Goal: Communication & Community: Connect with others

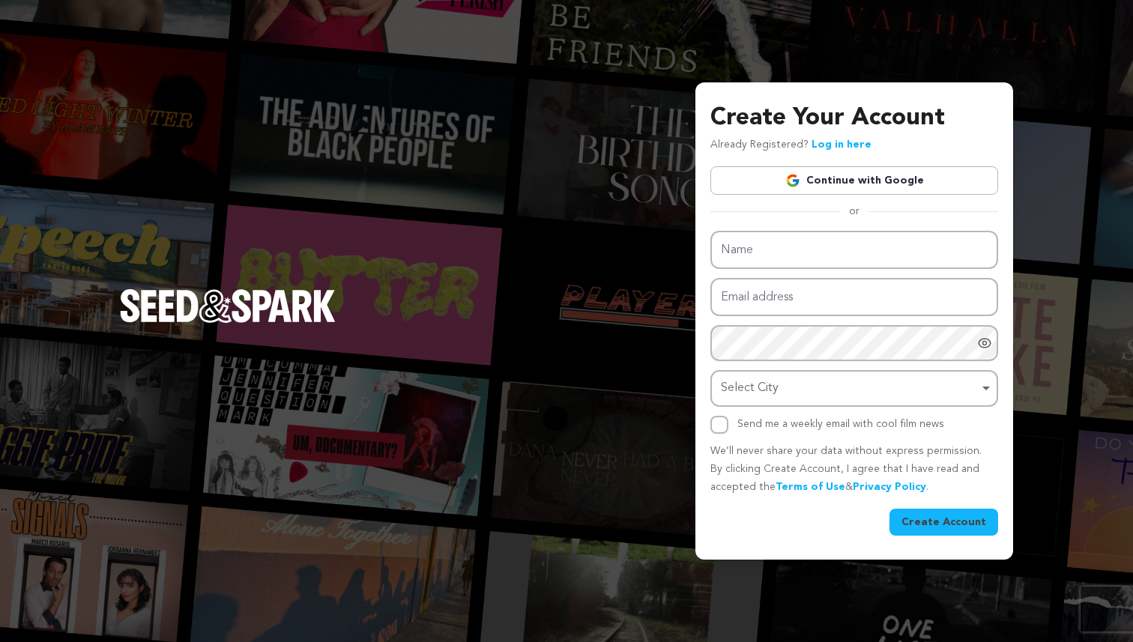
click at [771, 180] on link "Continue with Google" at bounding box center [855, 180] width 288 height 28
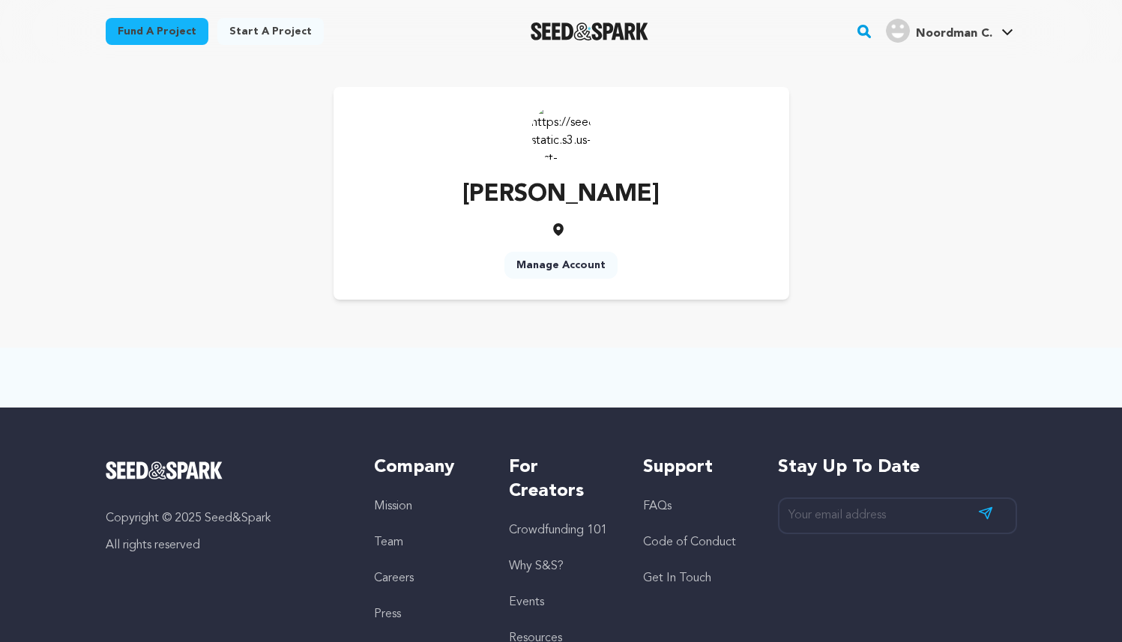
click at [564, 268] on link "Manage Account" at bounding box center [560, 265] width 113 height 27
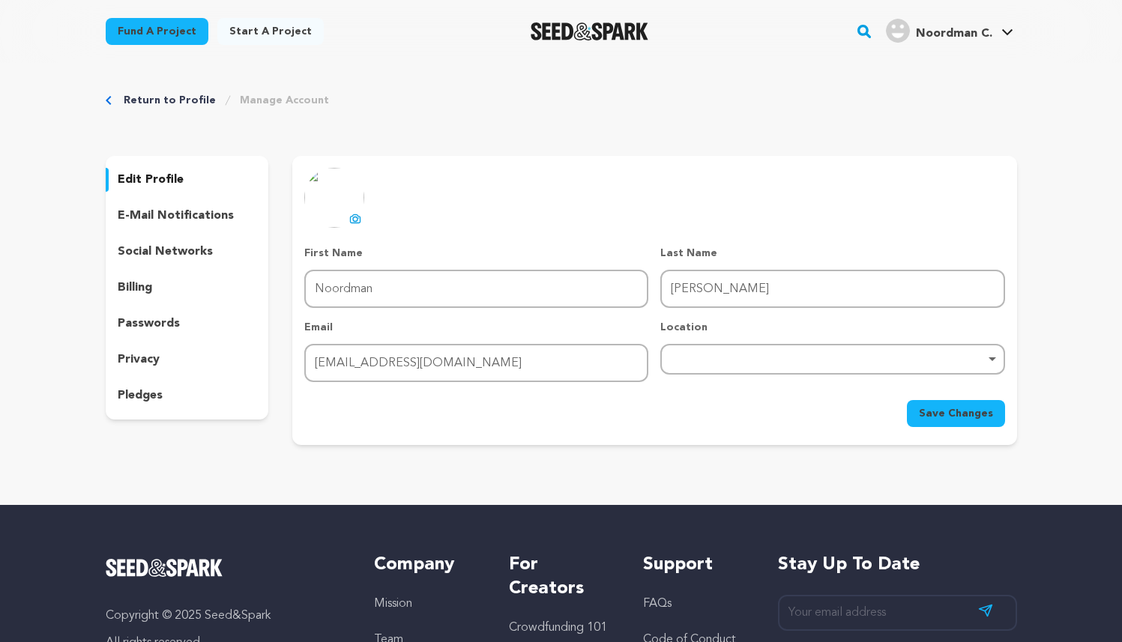
click at [158, 103] on link "Return to Profile" at bounding box center [170, 100] width 92 height 15
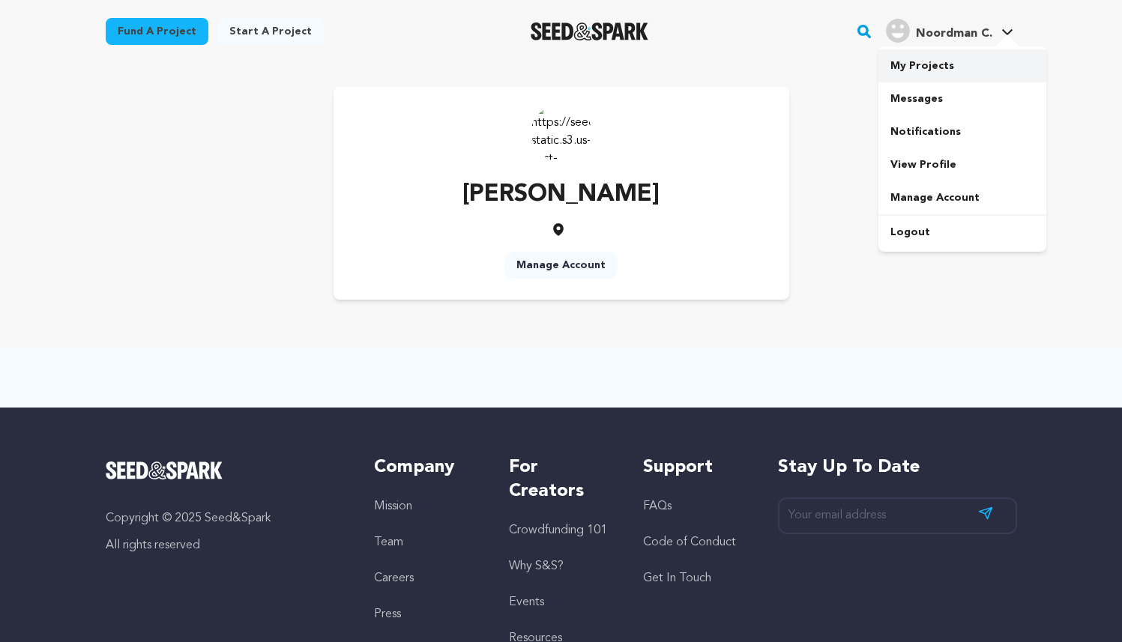
click at [924, 73] on link "My Projects" at bounding box center [963, 65] width 168 height 33
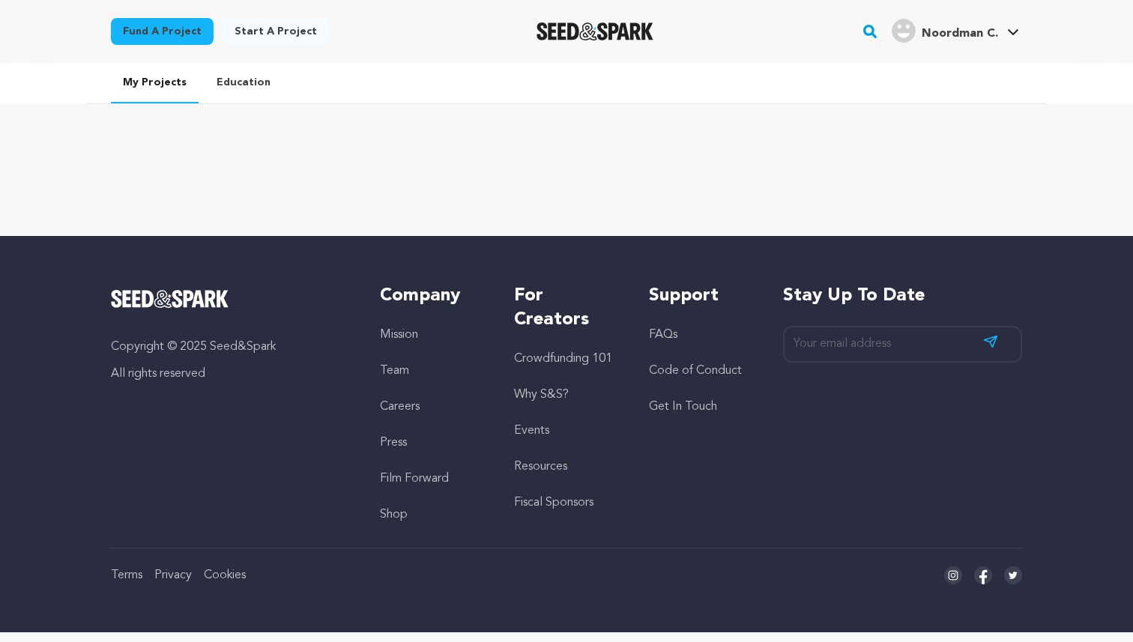
click at [223, 85] on link "Education" at bounding box center [244, 82] width 78 height 39
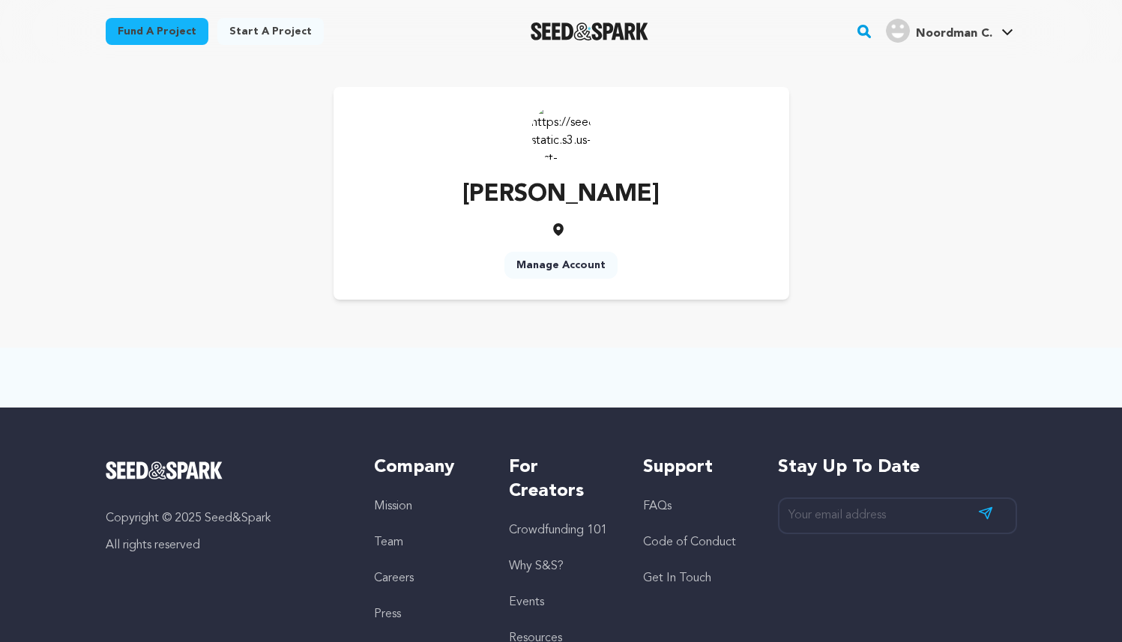
click at [559, 226] on icon at bounding box center [558, 229] width 10 height 13
click at [573, 263] on link "Manage Account" at bounding box center [560, 265] width 113 height 27
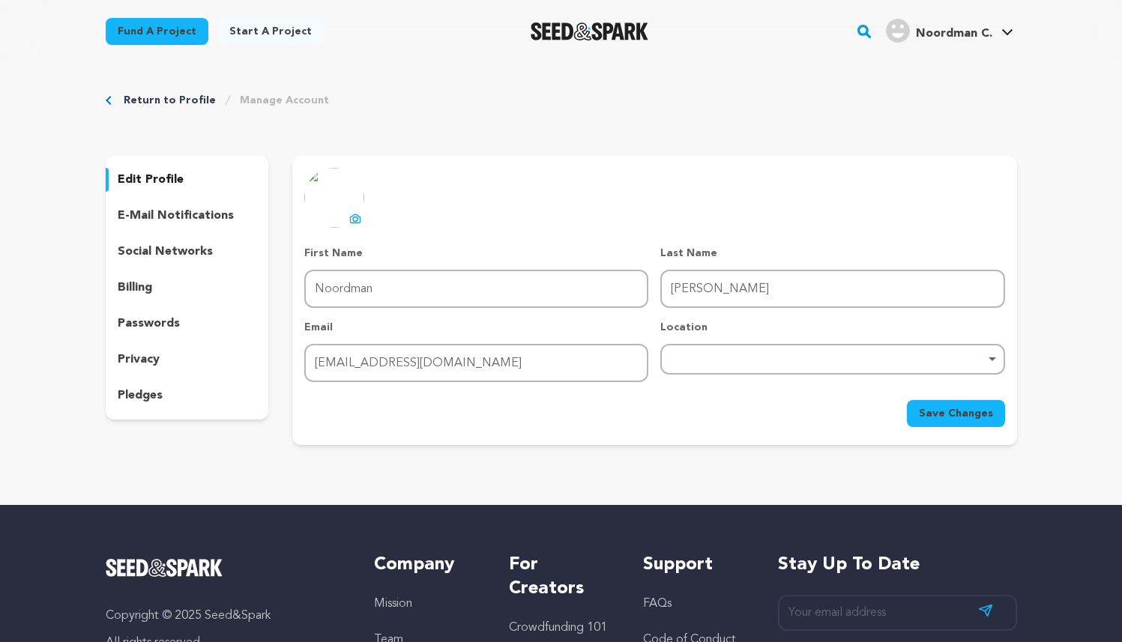
click at [186, 217] on p "e-mail notifications" at bounding box center [176, 216] width 116 height 18
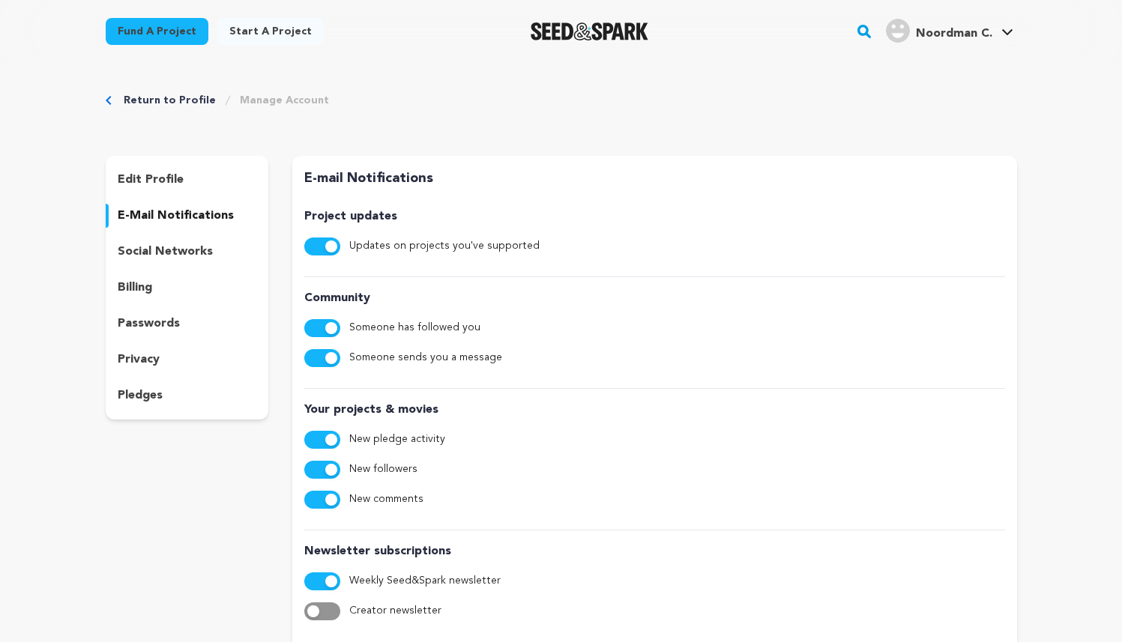
click at [186, 256] on p "social networks" at bounding box center [165, 252] width 95 height 18
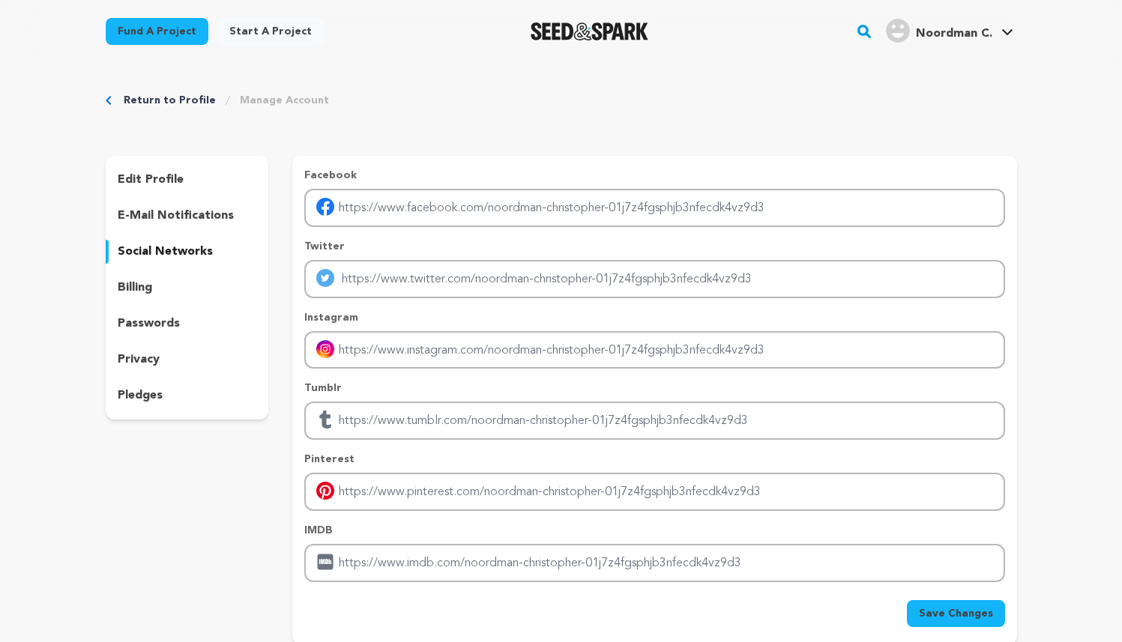
click at [148, 282] on p "billing" at bounding box center [135, 288] width 34 height 18
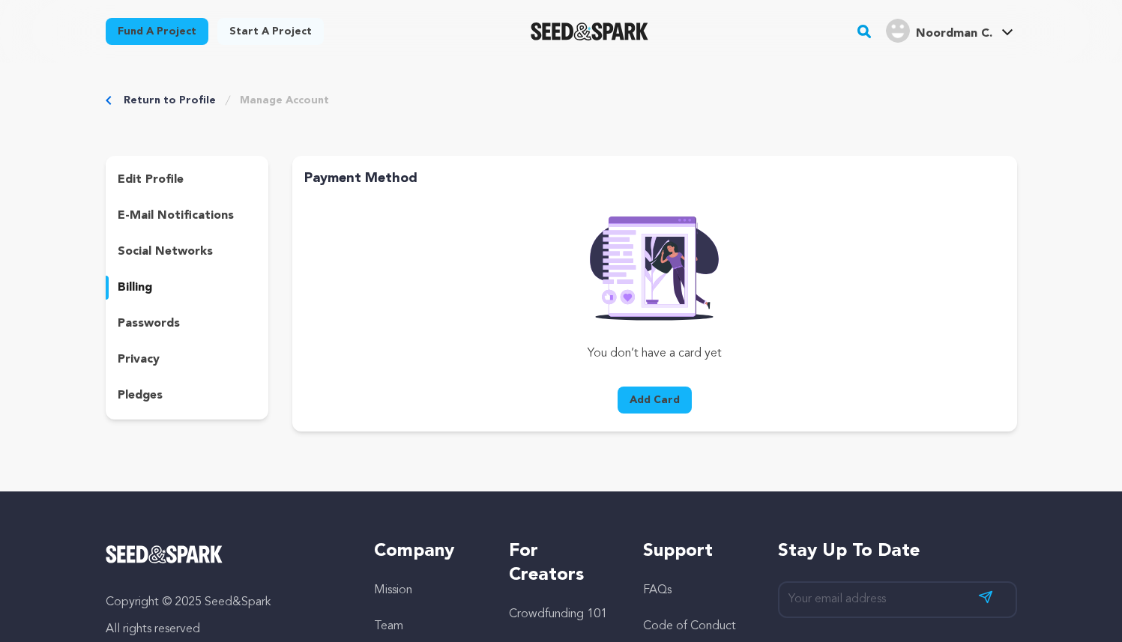
click at [152, 321] on p "passwords" at bounding box center [149, 324] width 62 height 18
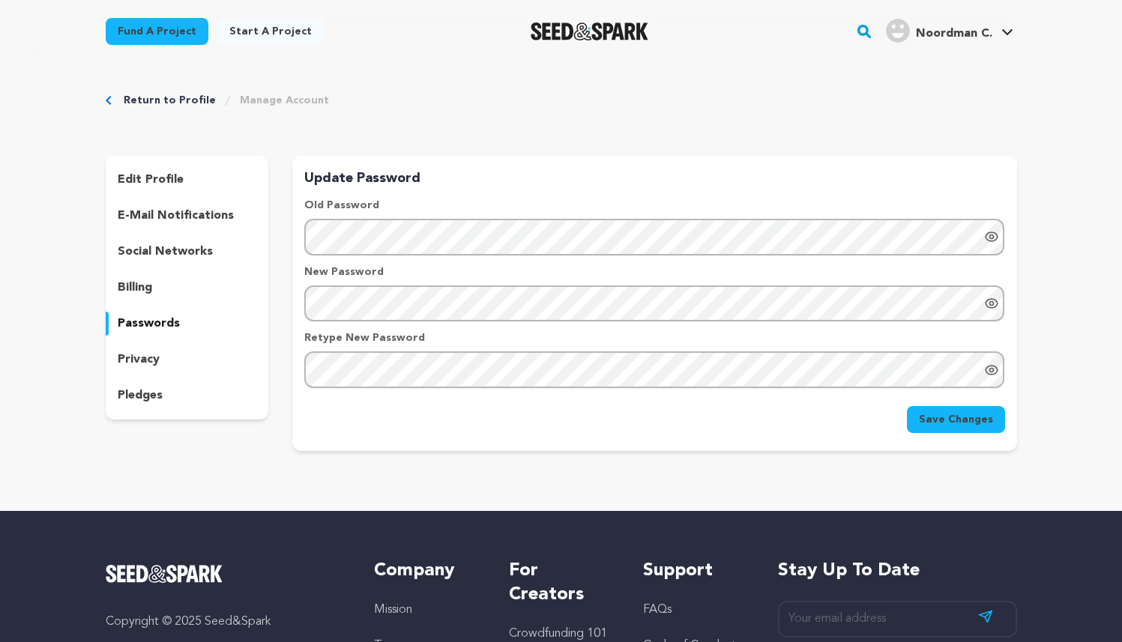
click at [158, 361] on div "privacy" at bounding box center [187, 360] width 163 height 24
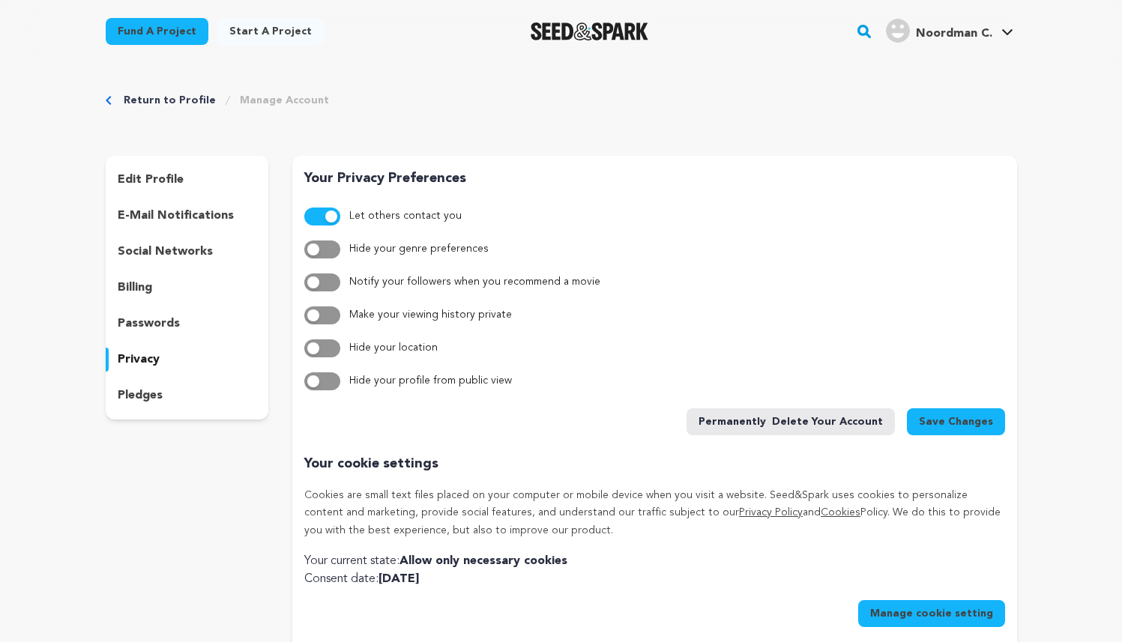
click at [165, 400] on div "pledges" at bounding box center [187, 396] width 163 height 24
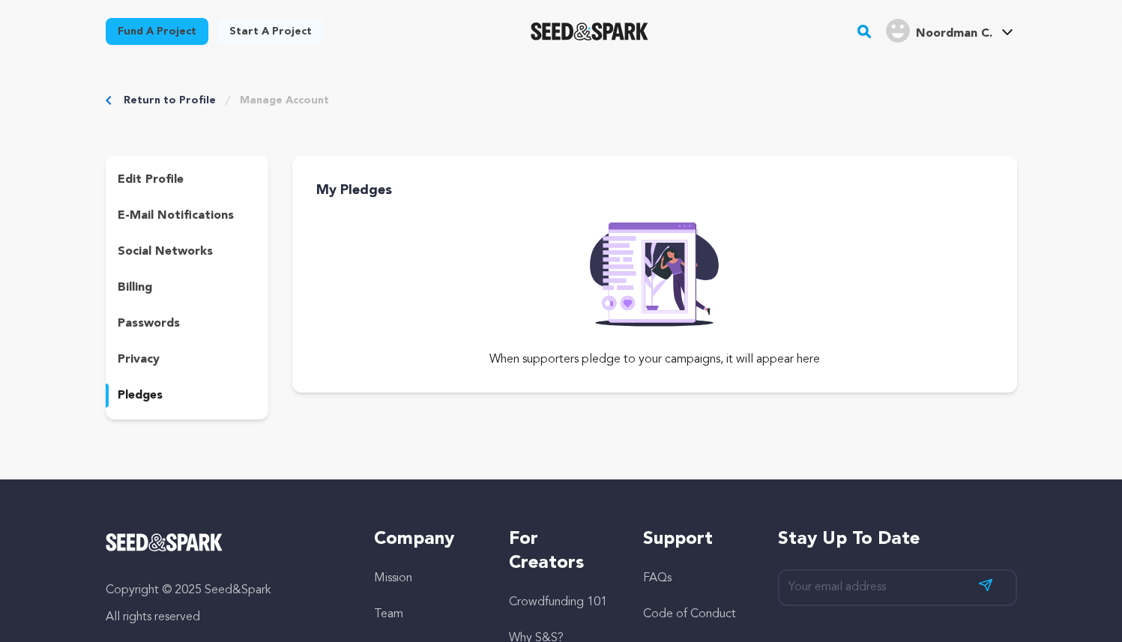
click at [161, 175] on p "edit profile" at bounding box center [151, 180] width 66 height 18
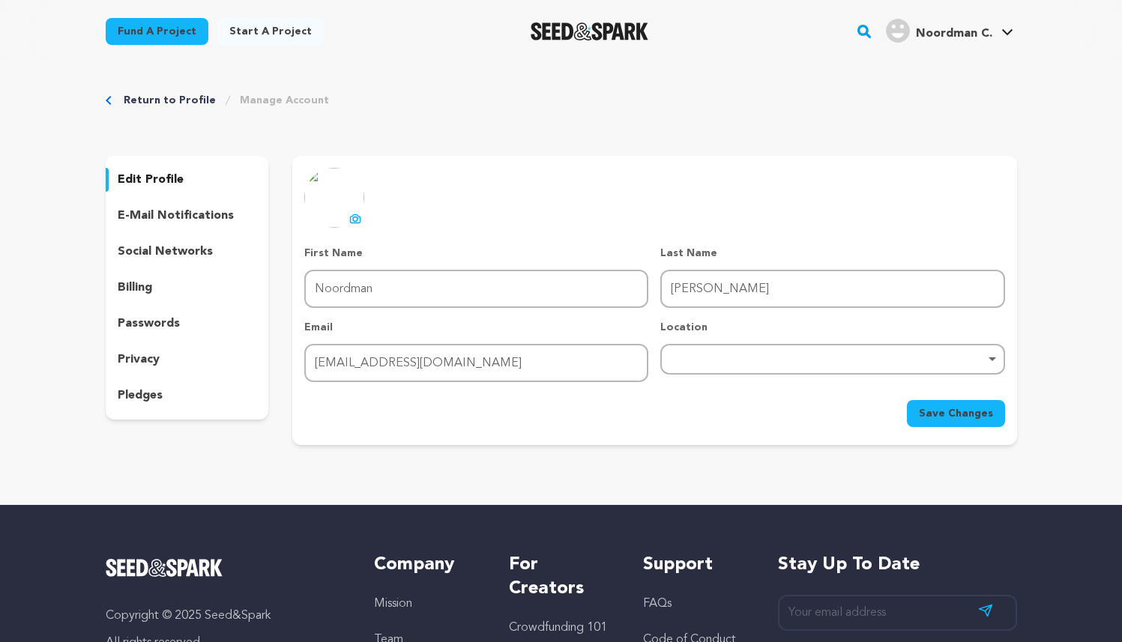
click at [165, 97] on link "Return to Profile" at bounding box center [170, 100] width 92 height 15
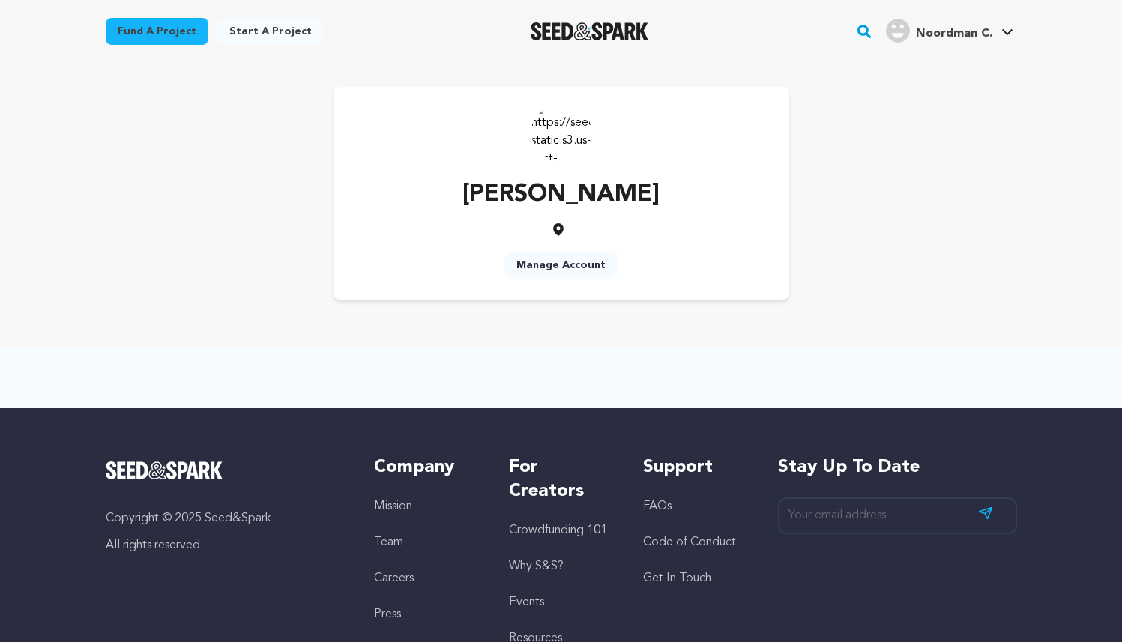
click at [555, 137] on img at bounding box center [561, 132] width 60 height 60
click at [570, 262] on link "Manage Account" at bounding box center [560, 265] width 113 height 27
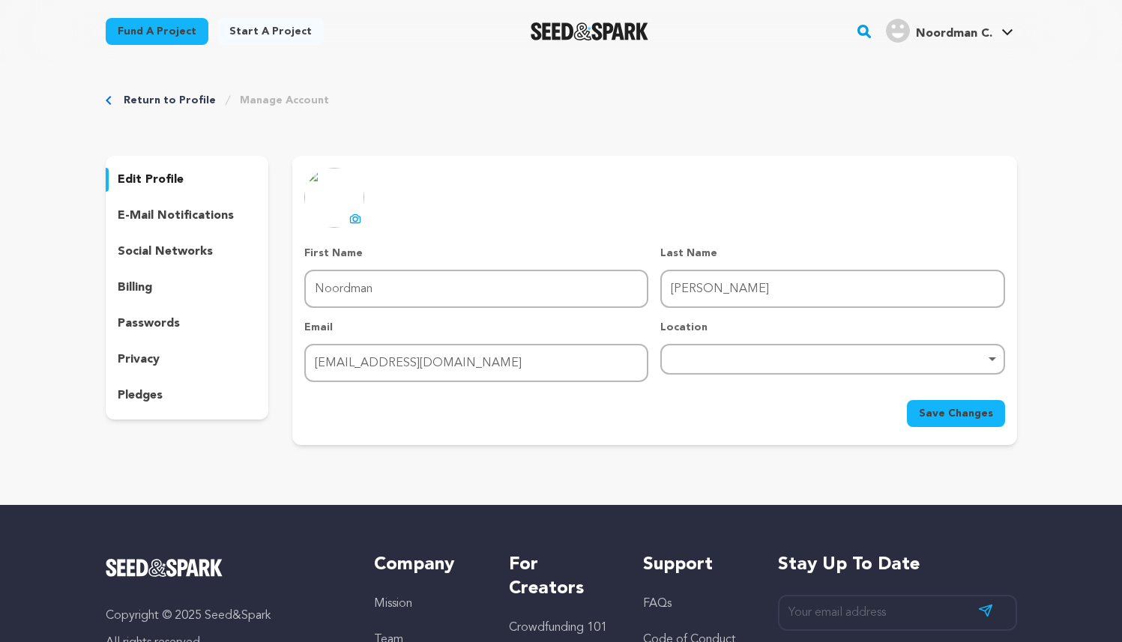
click at [355, 222] on icon at bounding box center [355, 219] width 12 height 12
click at [917, 28] on span "Noordman C." at bounding box center [954, 34] width 76 height 12
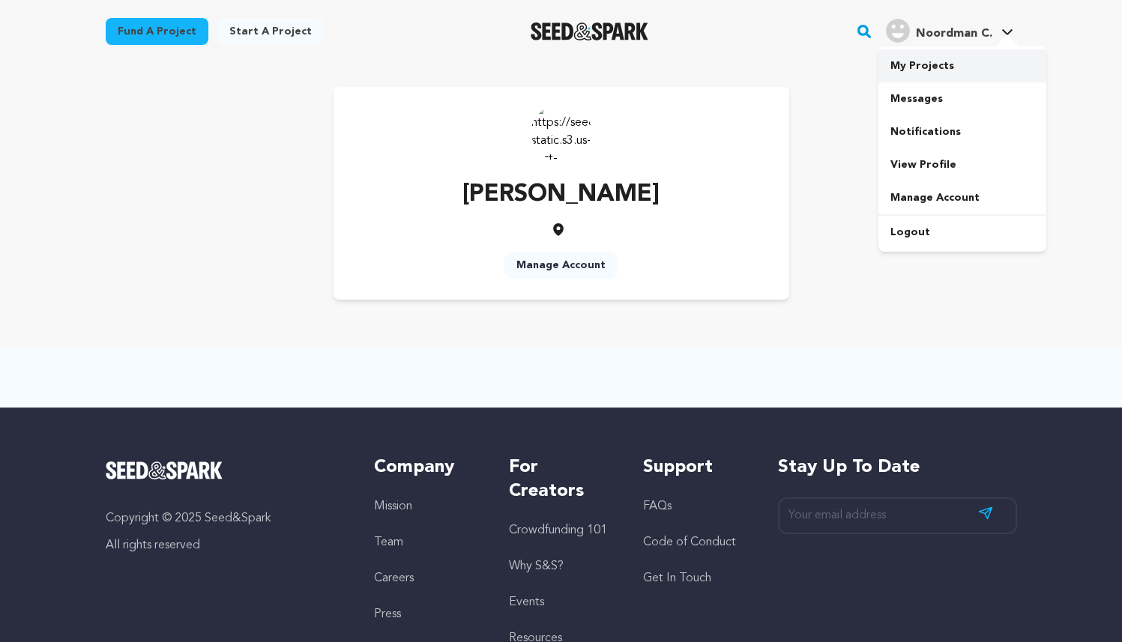
click at [929, 76] on link "My Projects" at bounding box center [963, 65] width 168 height 33
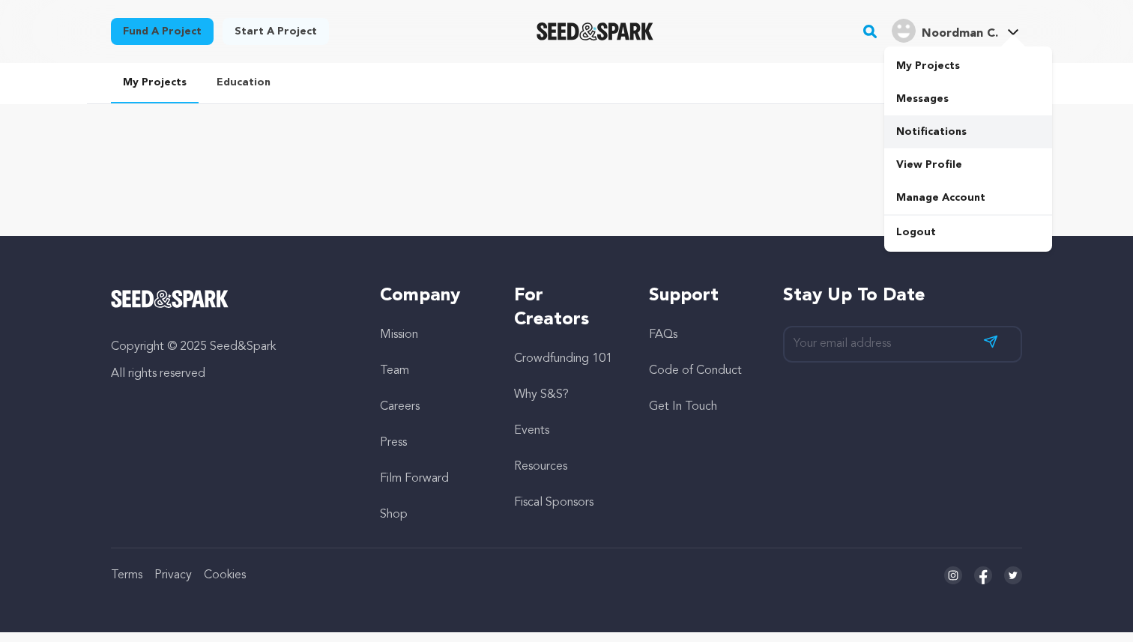
click at [930, 130] on link "Notifications" at bounding box center [969, 131] width 168 height 33
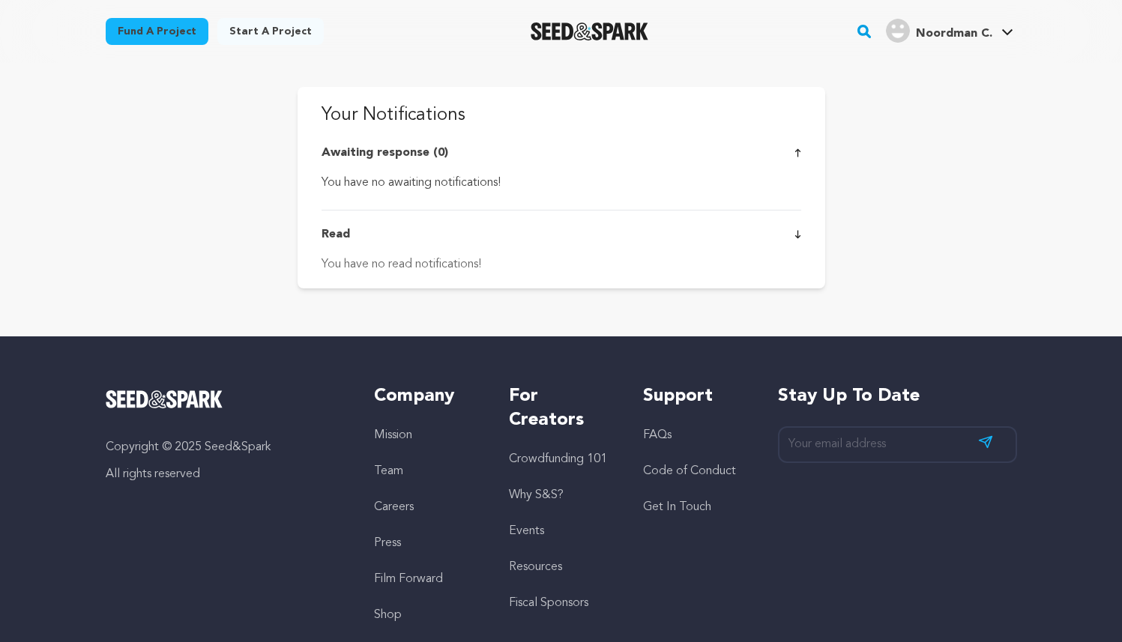
click at [802, 242] on div "Your Notifications Awaiting response (0) You have no awaiting notifications! Re…" at bounding box center [562, 188] width 528 height 202
click at [916, 99] on link "Messages" at bounding box center [963, 98] width 168 height 33
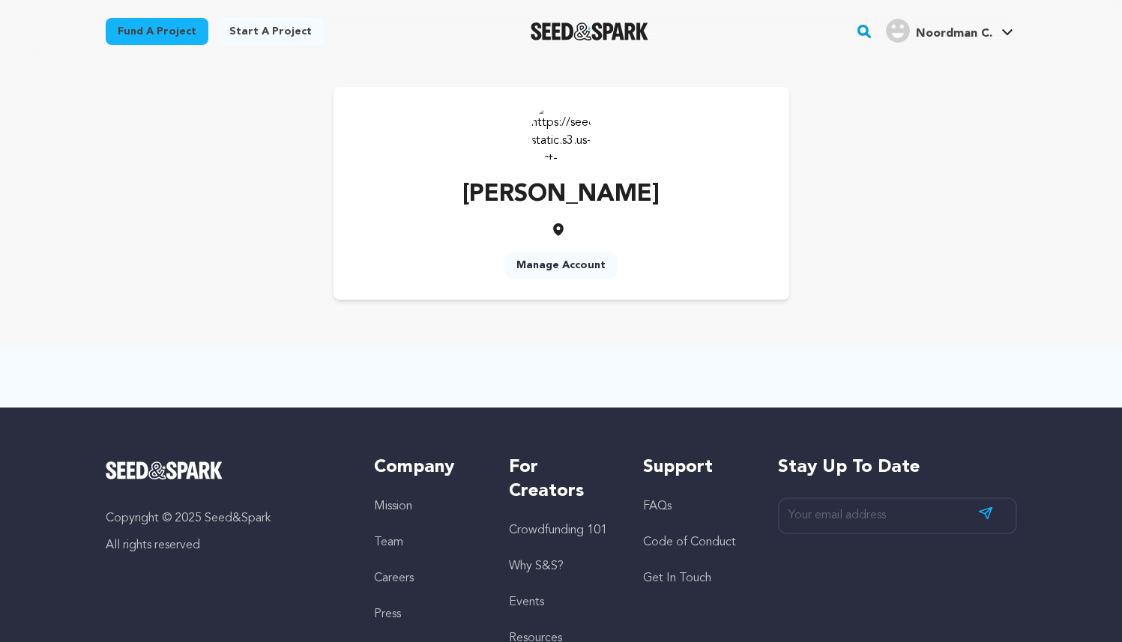
click at [387, 537] on link "Team" at bounding box center [388, 543] width 29 height 12
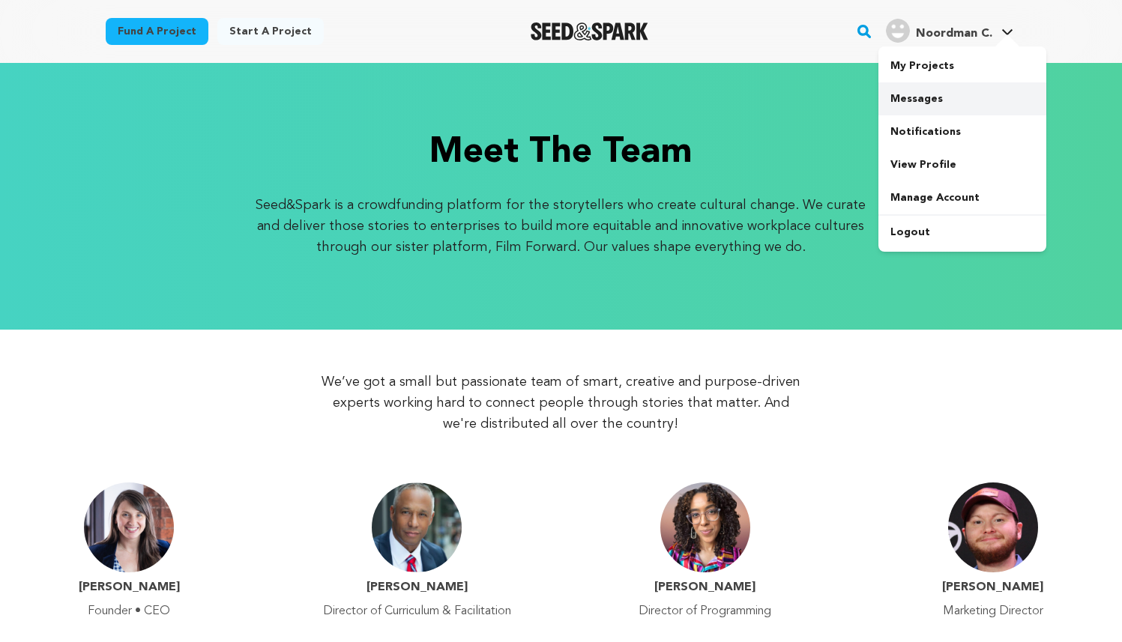
click at [925, 101] on link "Messages" at bounding box center [963, 98] width 168 height 33
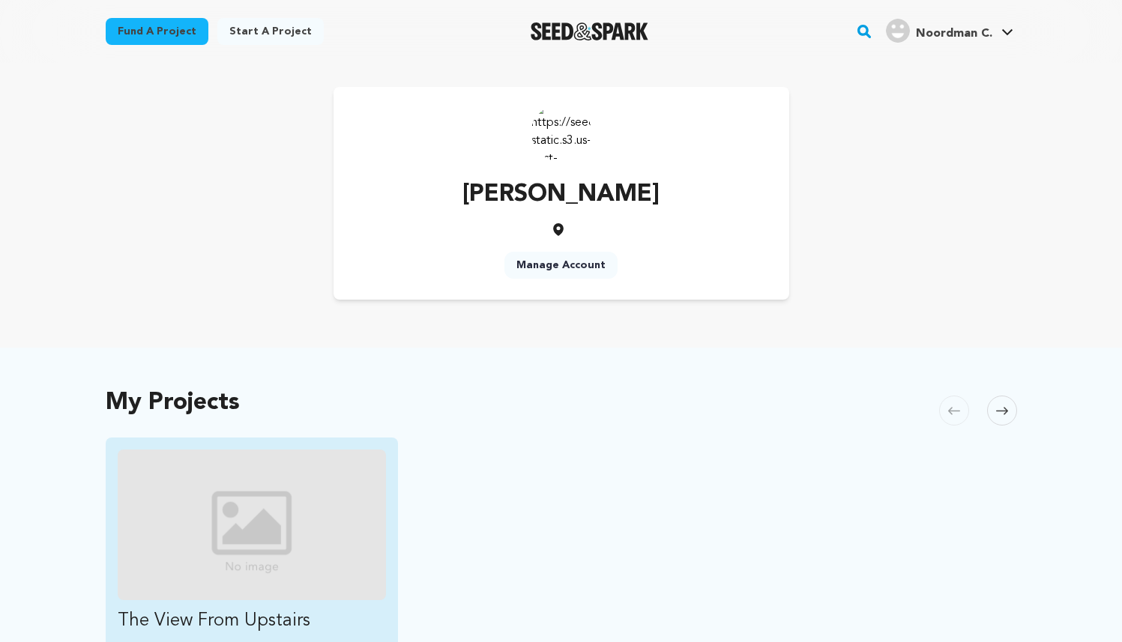
click at [248, 502] on img "Fund The View From Upstairs" at bounding box center [252, 525] width 269 height 151
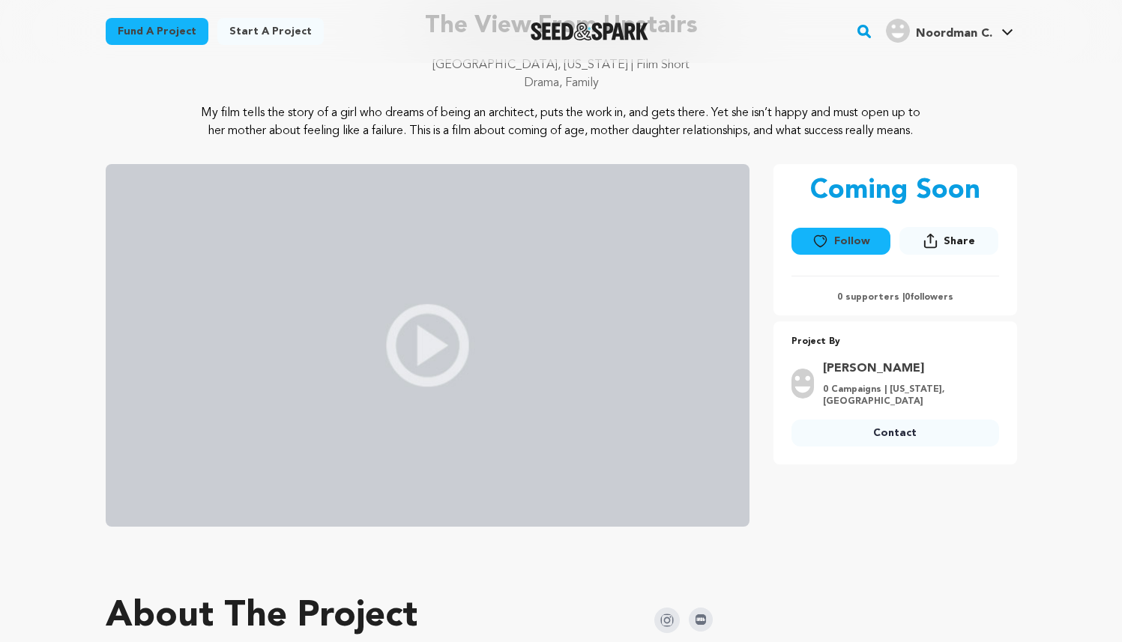
scroll to position [118, 0]
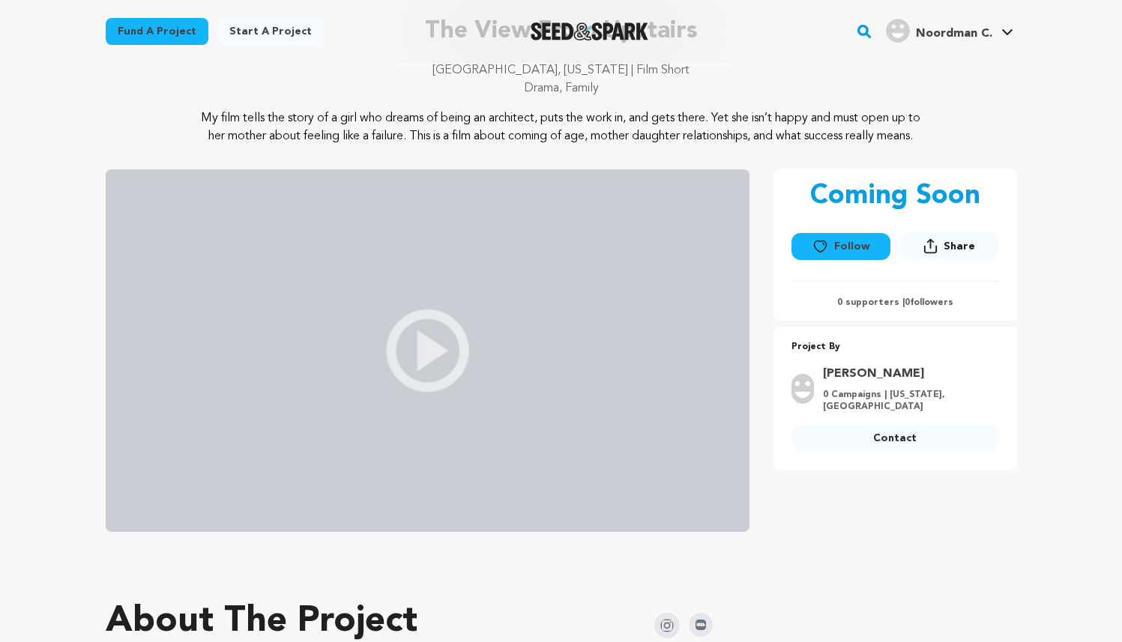
click at [424, 370] on img at bounding box center [428, 350] width 644 height 363
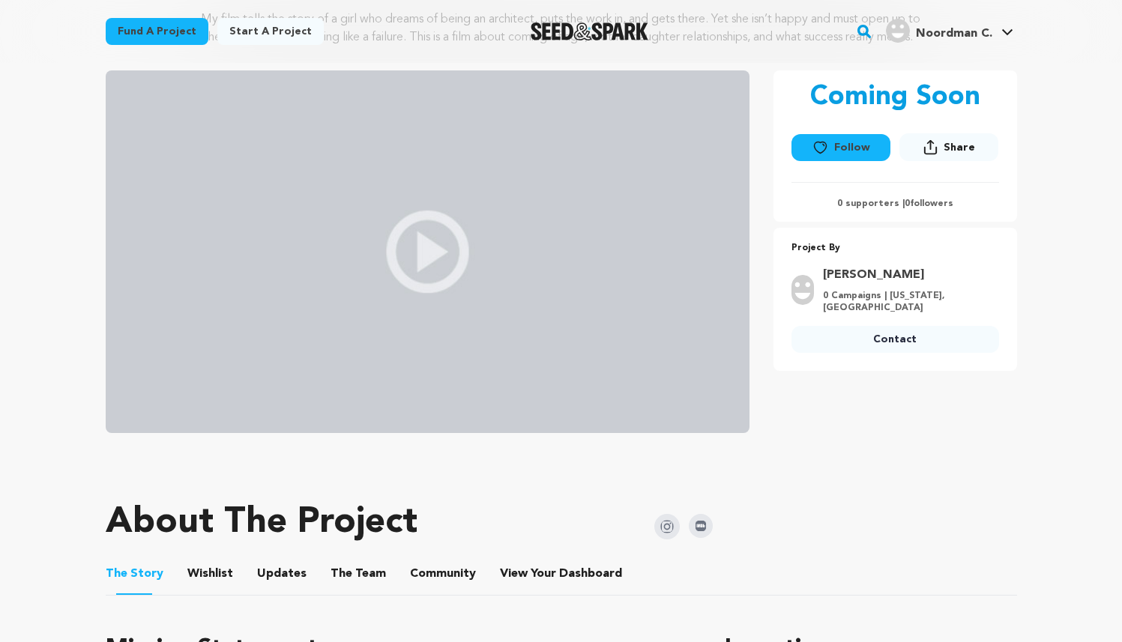
scroll to position [0, 0]
